Goal: Task Accomplishment & Management: Manage account settings

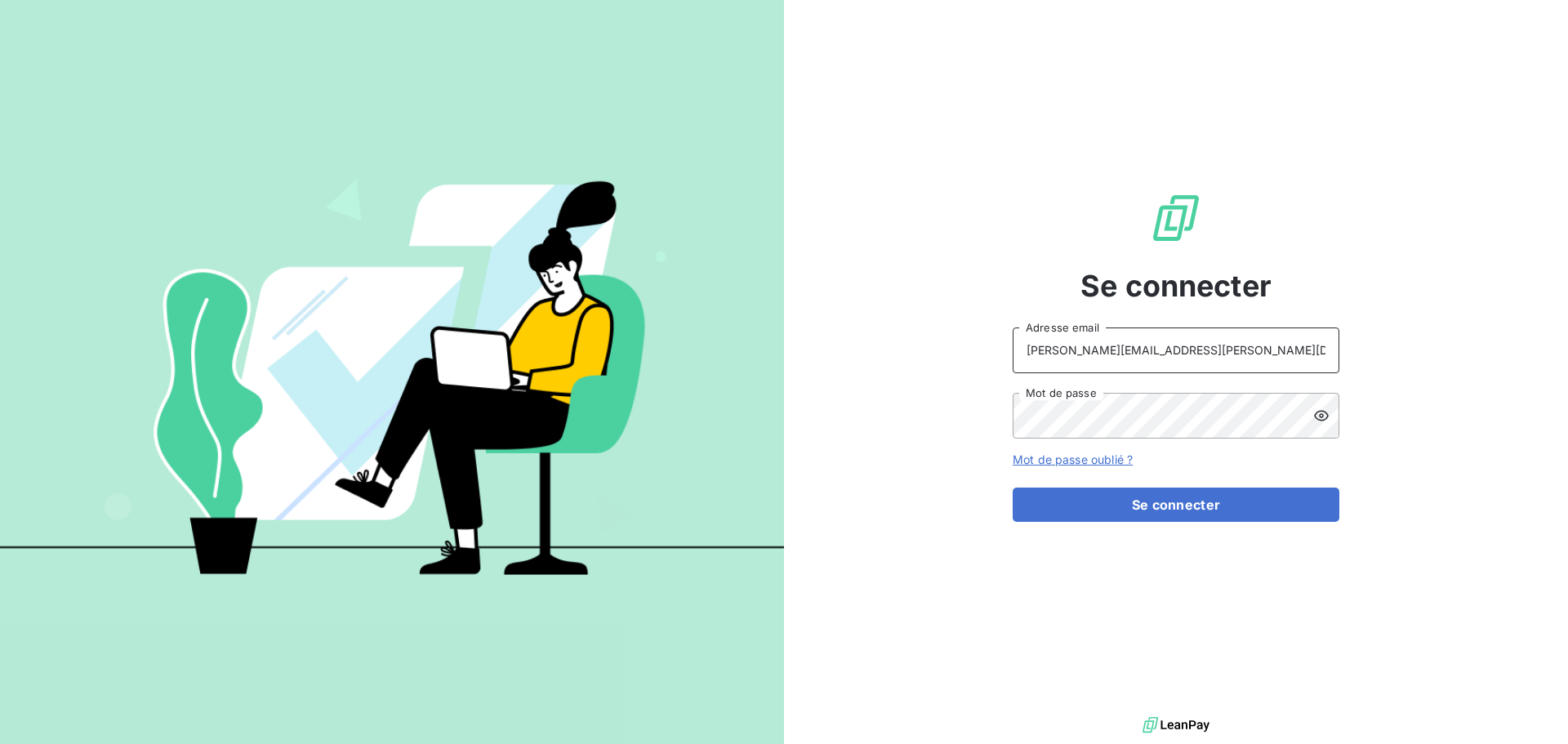
click at [1269, 346] on input "[PERSON_NAME][EMAIL_ADDRESS][PERSON_NAME][DOMAIN_NAME]" at bounding box center [1176, 350] width 326 height 46
type input "[EMAIL_ADDRESS][PERSON_NAME][DOMAIN_NAME]"
click at [1180, 500] on button "Se connecter" at bounding box center [1176, 505] width 326 height 34
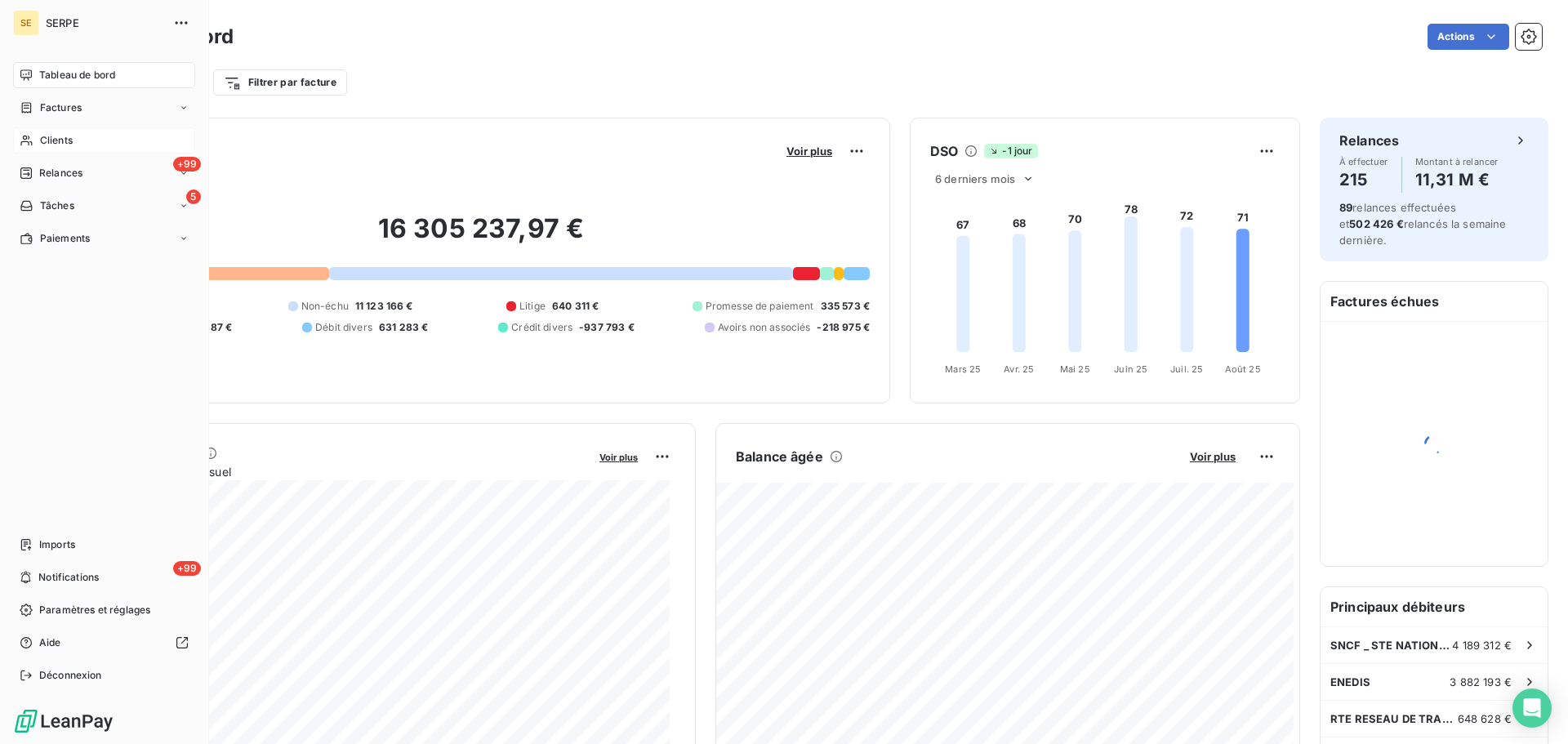
click at [58, 136] on span "Clients" at bounding box center [56, 140] width 33 height 14
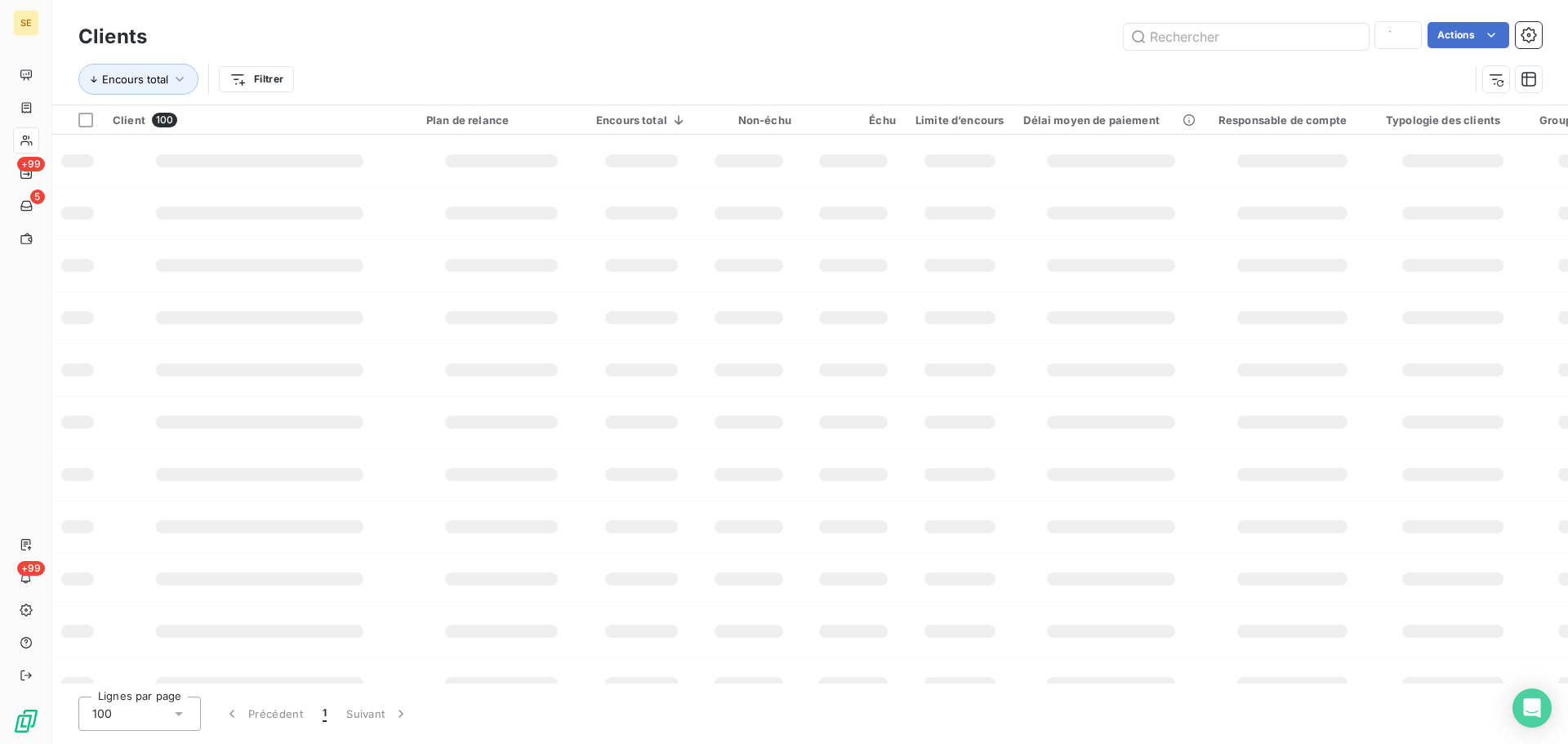
type input "erilia"
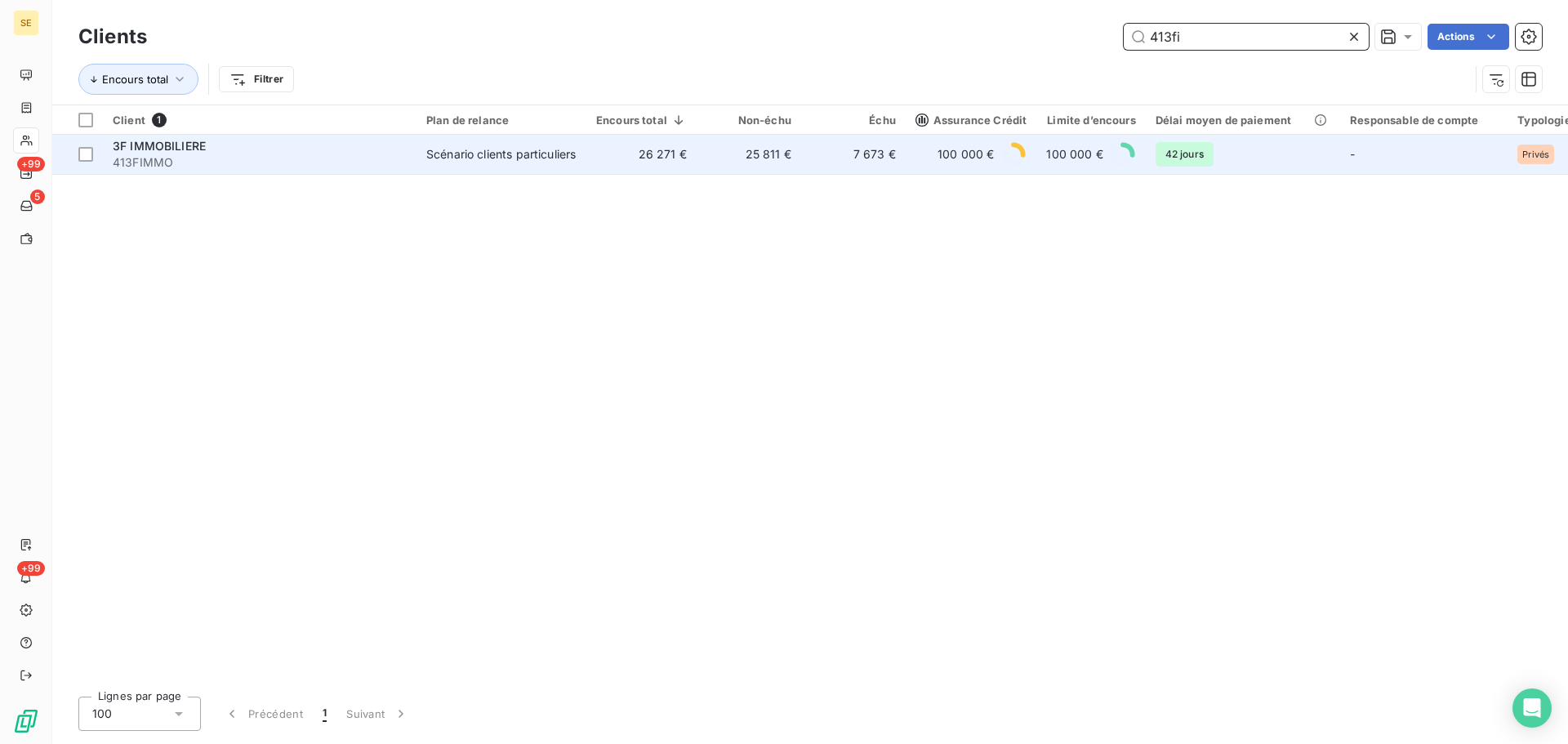
type input "413fi"
click at [455, 147] on div "Scénario clients particuliers" at bounding box center [501, 154] width 149 height 16
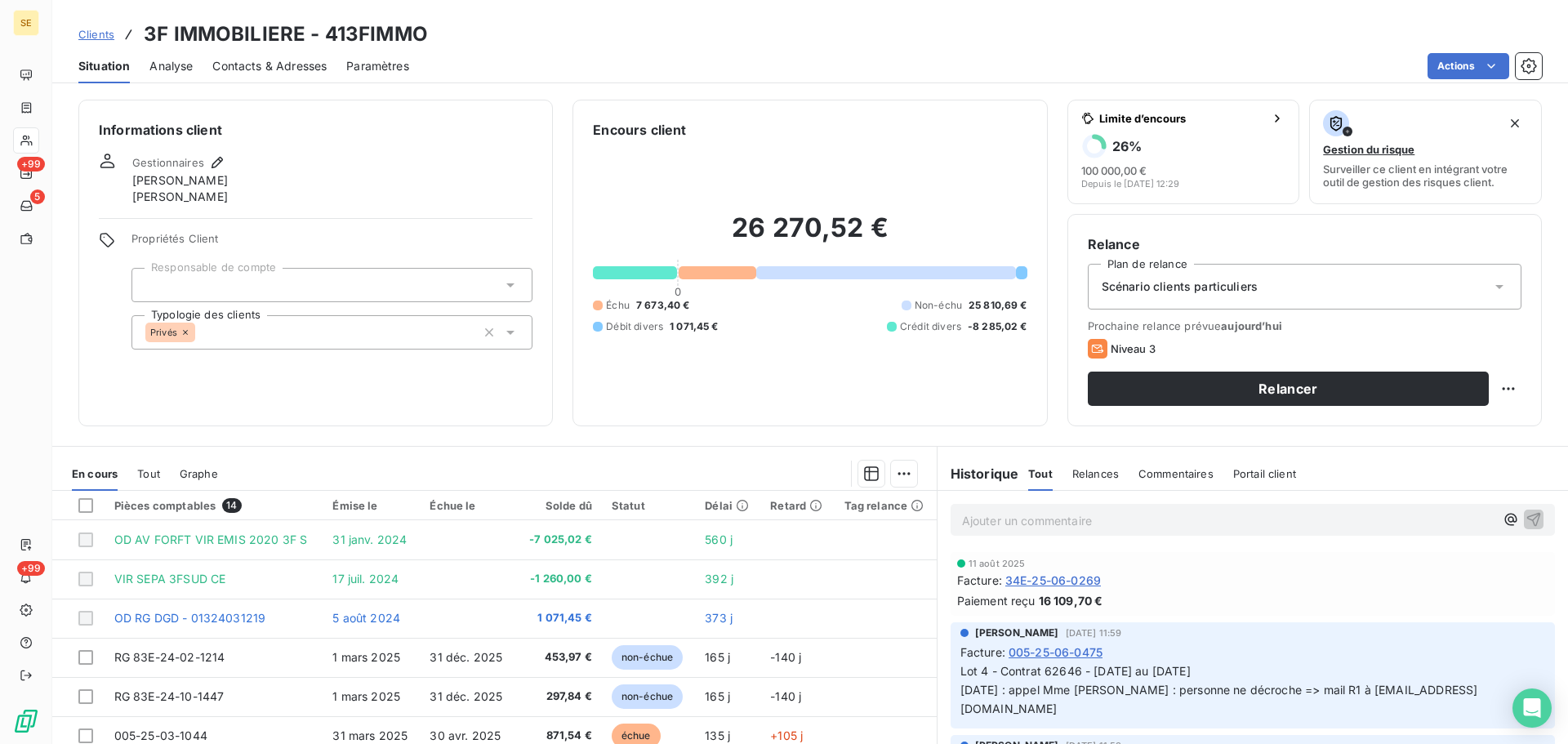
click at [1346, 286] on div "Scénario clients particuliers" at bounding box center [1304, 287] width 434 height 46
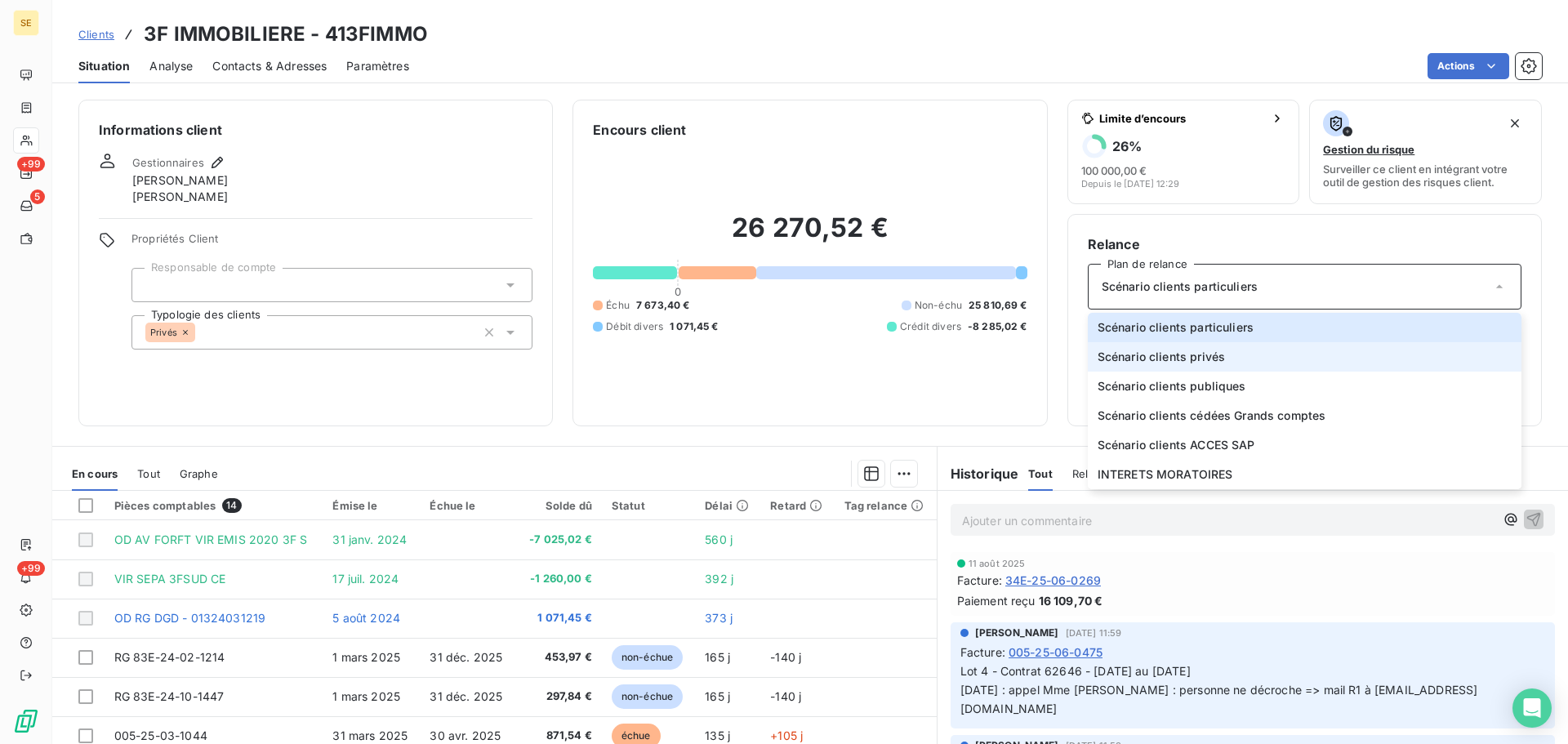
click at [1205, 353] on span "Scénario clients privés" at bounding box center [1161, 356] width 127 height 16
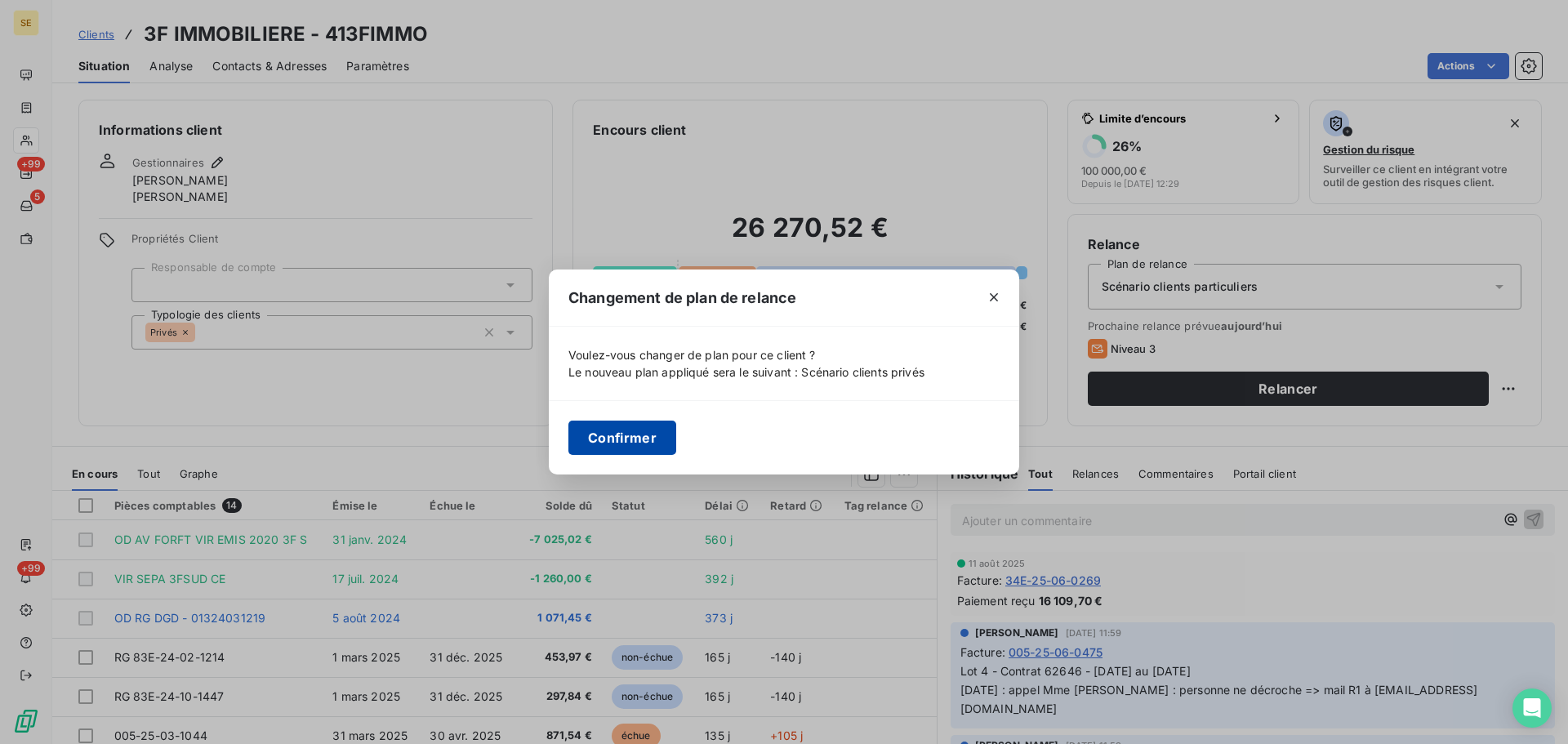
click at [624, 442] on button "Confirmer" at bounding box center [622, 438] width 108 height 34
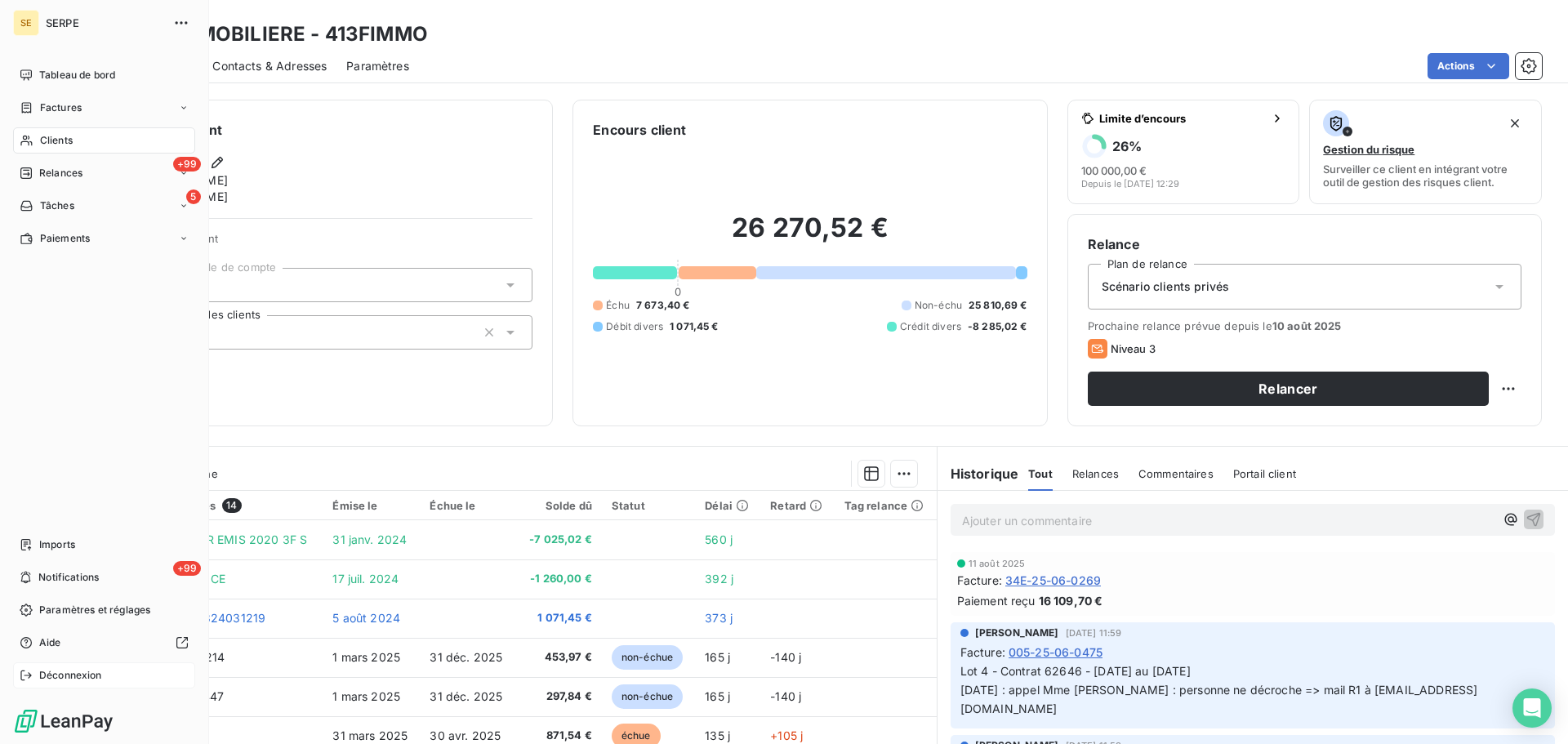
click at [87, 677] on span "Déconnexion" at bounding box center [71, 675] width 63 height 14
